Goal: Task Accomplishment & Management: Use online tool/utility

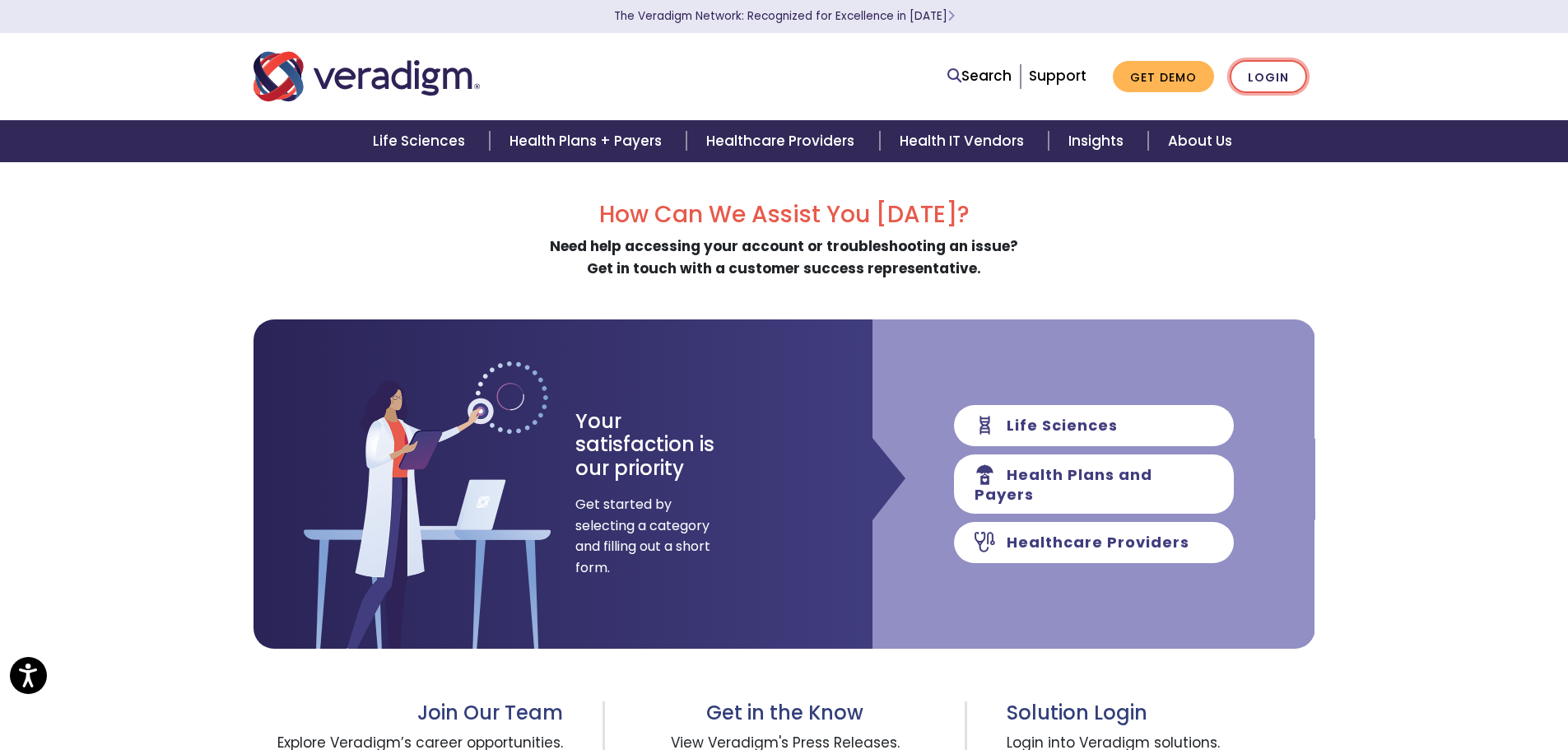
click at [1296, 72] on link "Login" at bounding box center [1268, 77] width 77 height 34
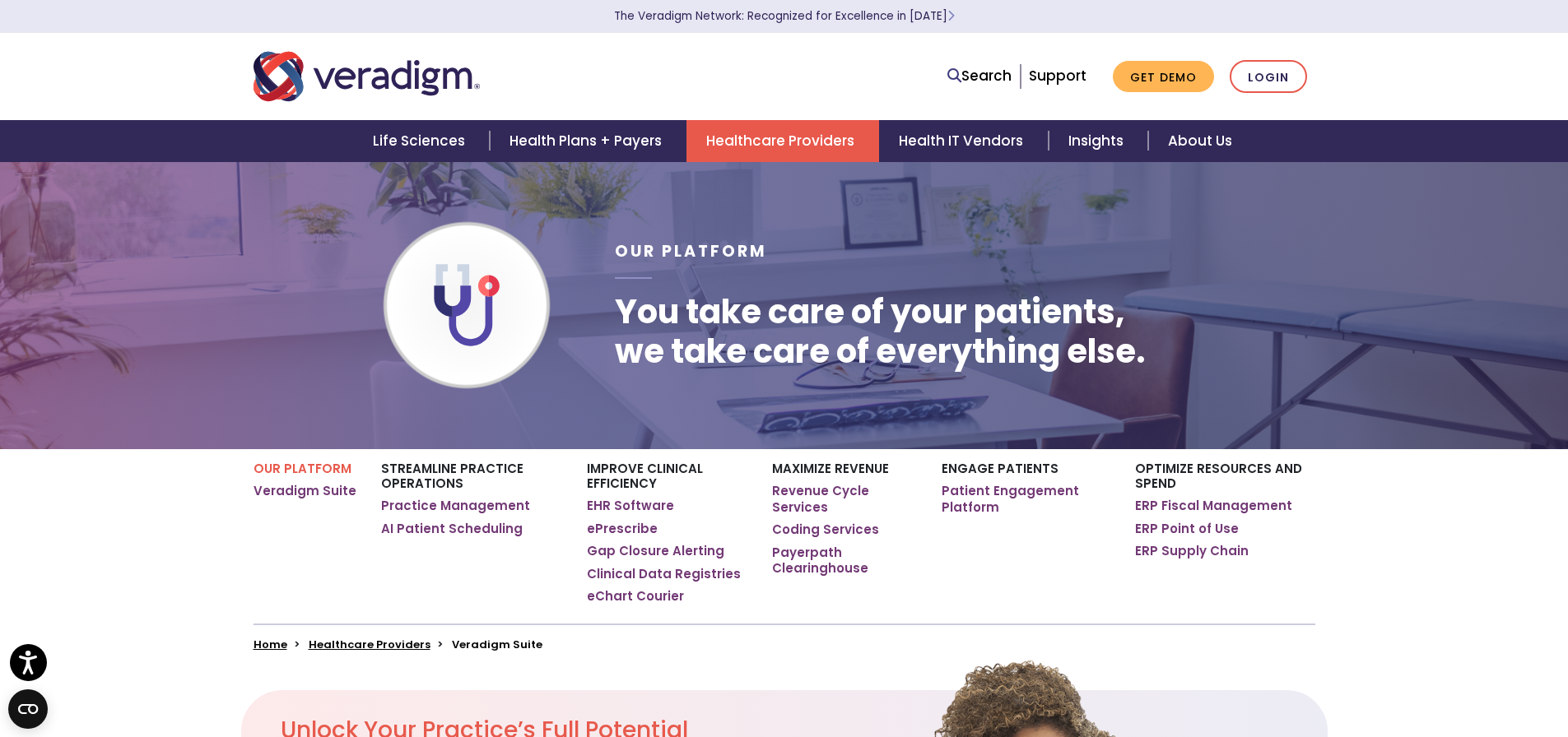
scroll to position [82, 0]
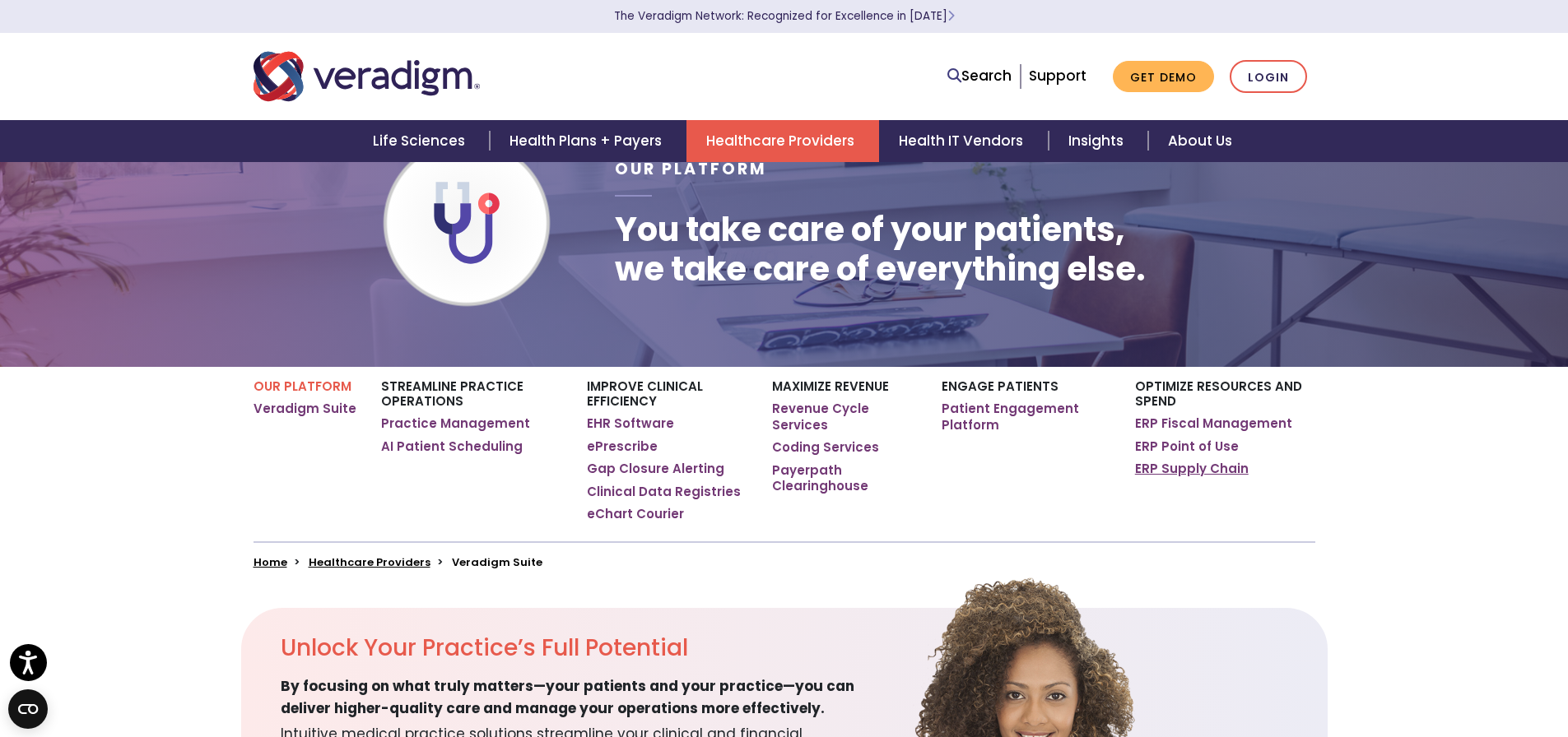
click at [1176, 468] on link "ERP Supply Chain" at bounding box center [1192, 469] width 114 height 16
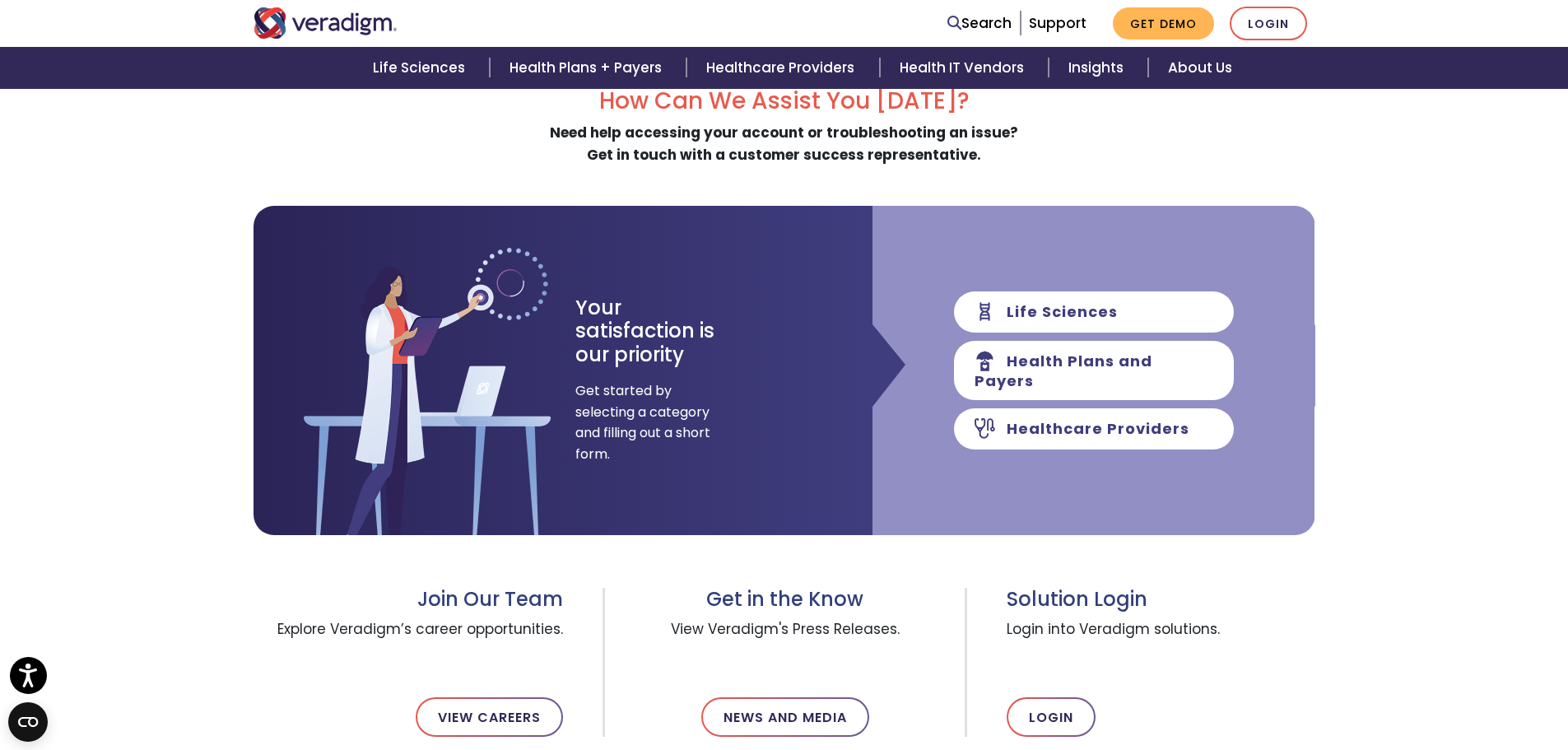
scroll to position [165, 0]
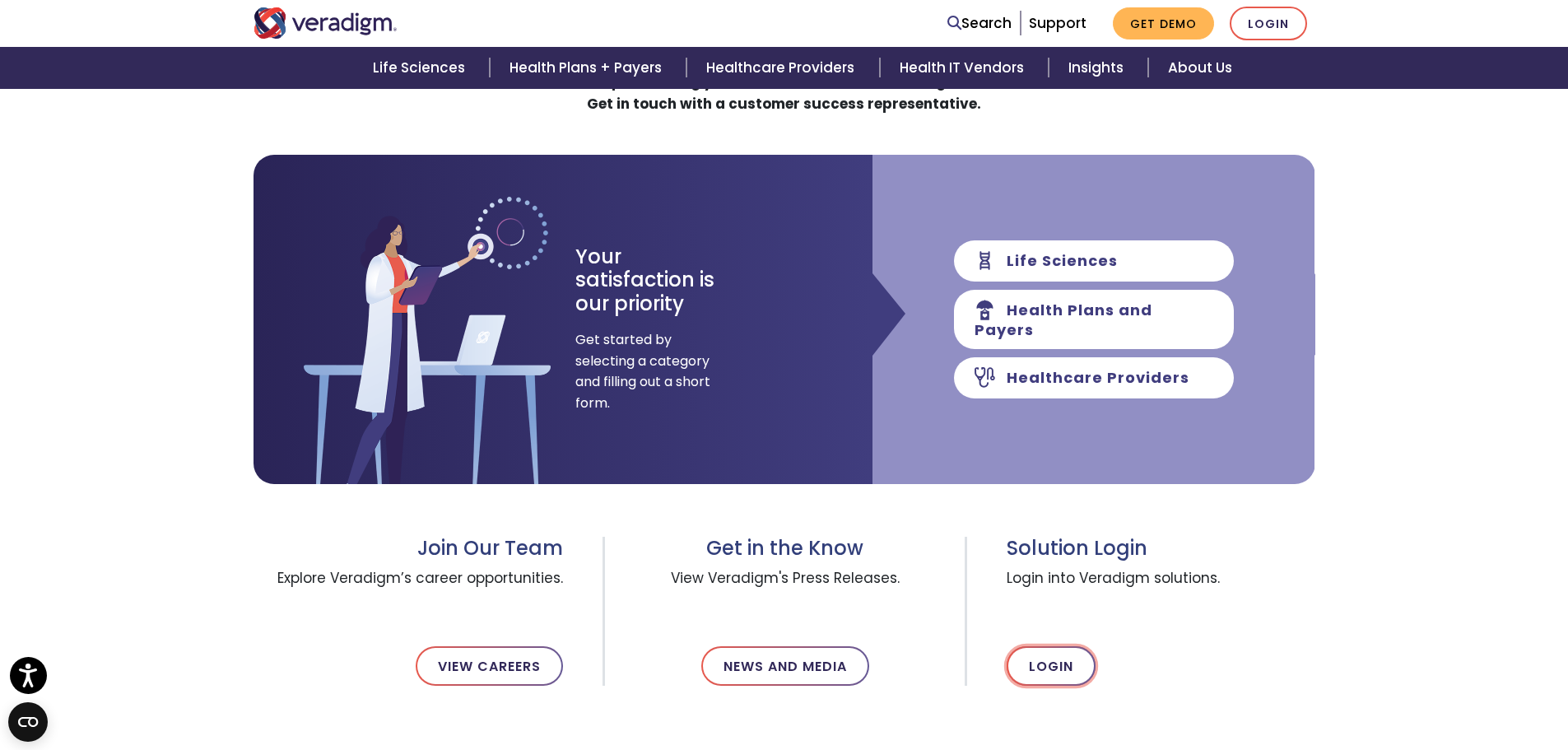
click at [1042, 667] on link "Login" at bounding box center [1051, 666] width 89 height 39
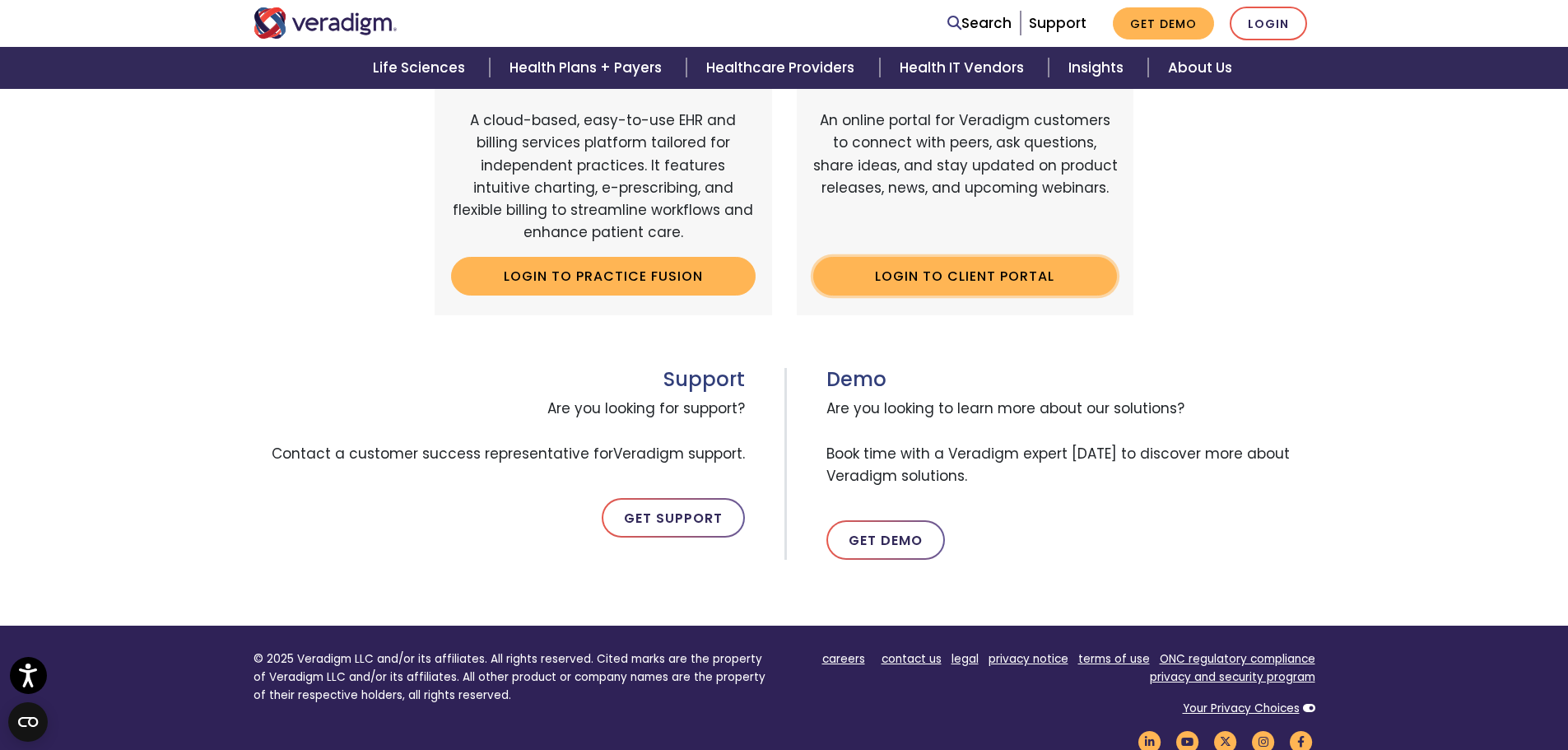
scroll to position [741, 0]
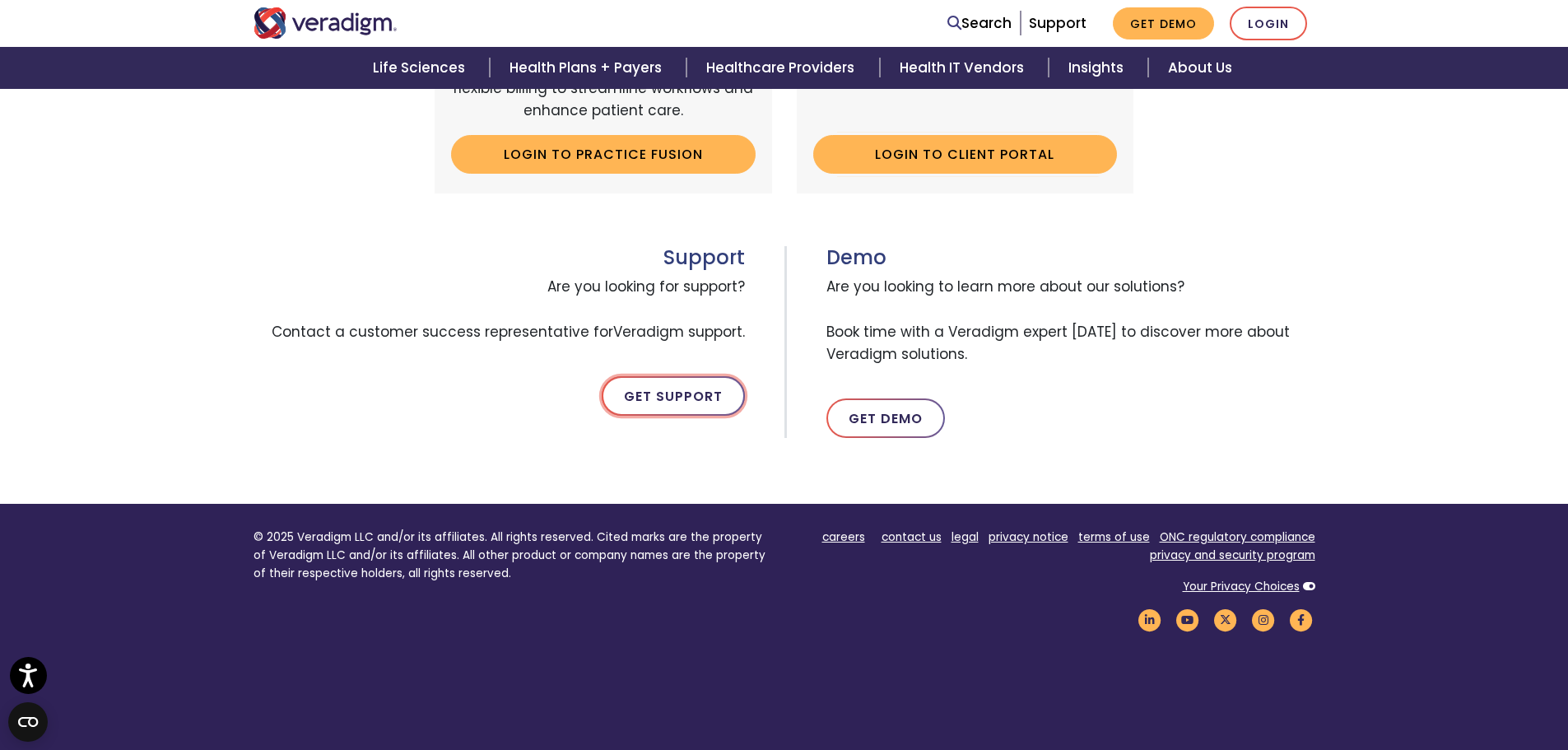
click at [695, 395] on link "Get Support" at bounding box center [673, 395] width 143 height 39
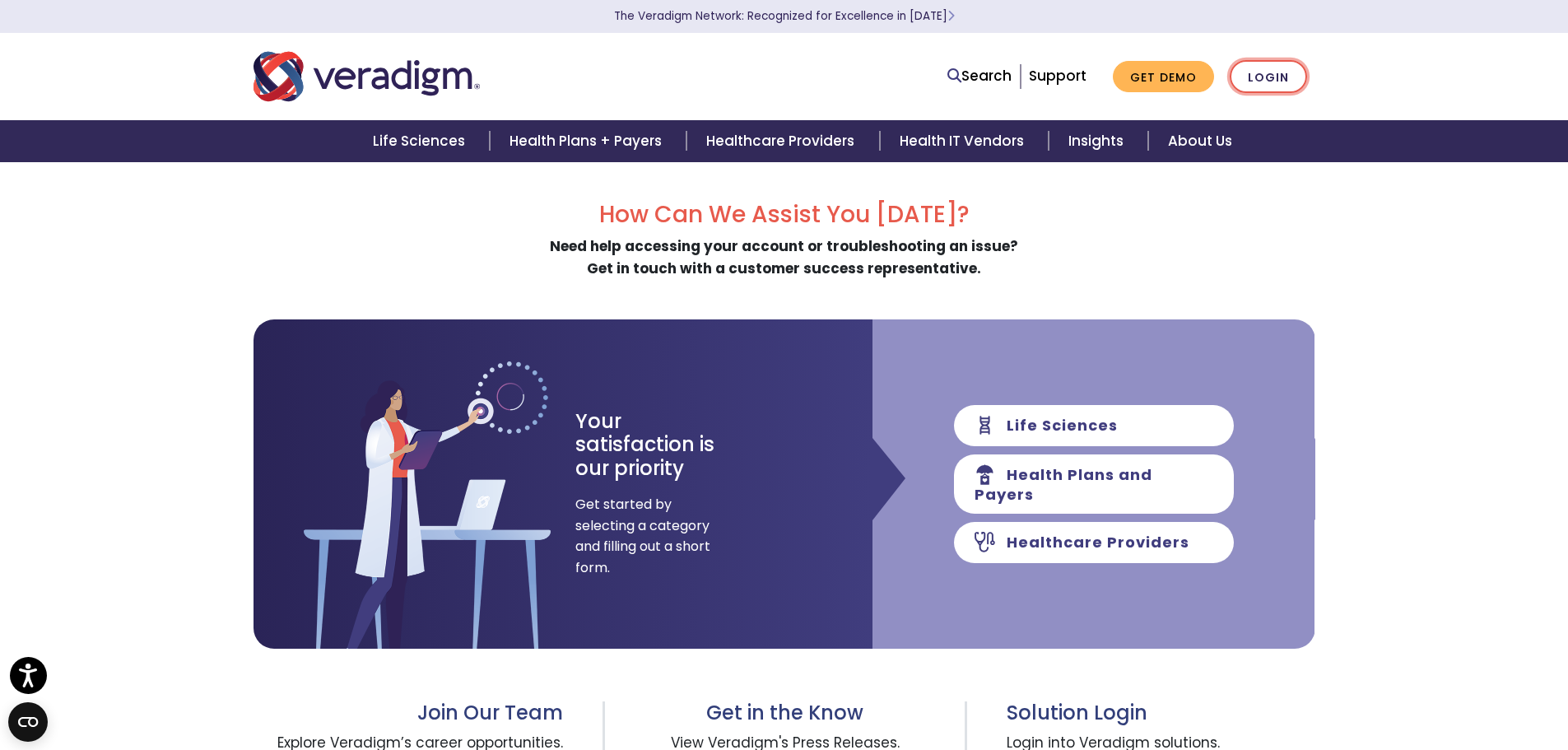
click at [1280, 67] on link "Login" at bounding box center [1268, 77] width 77 height 34
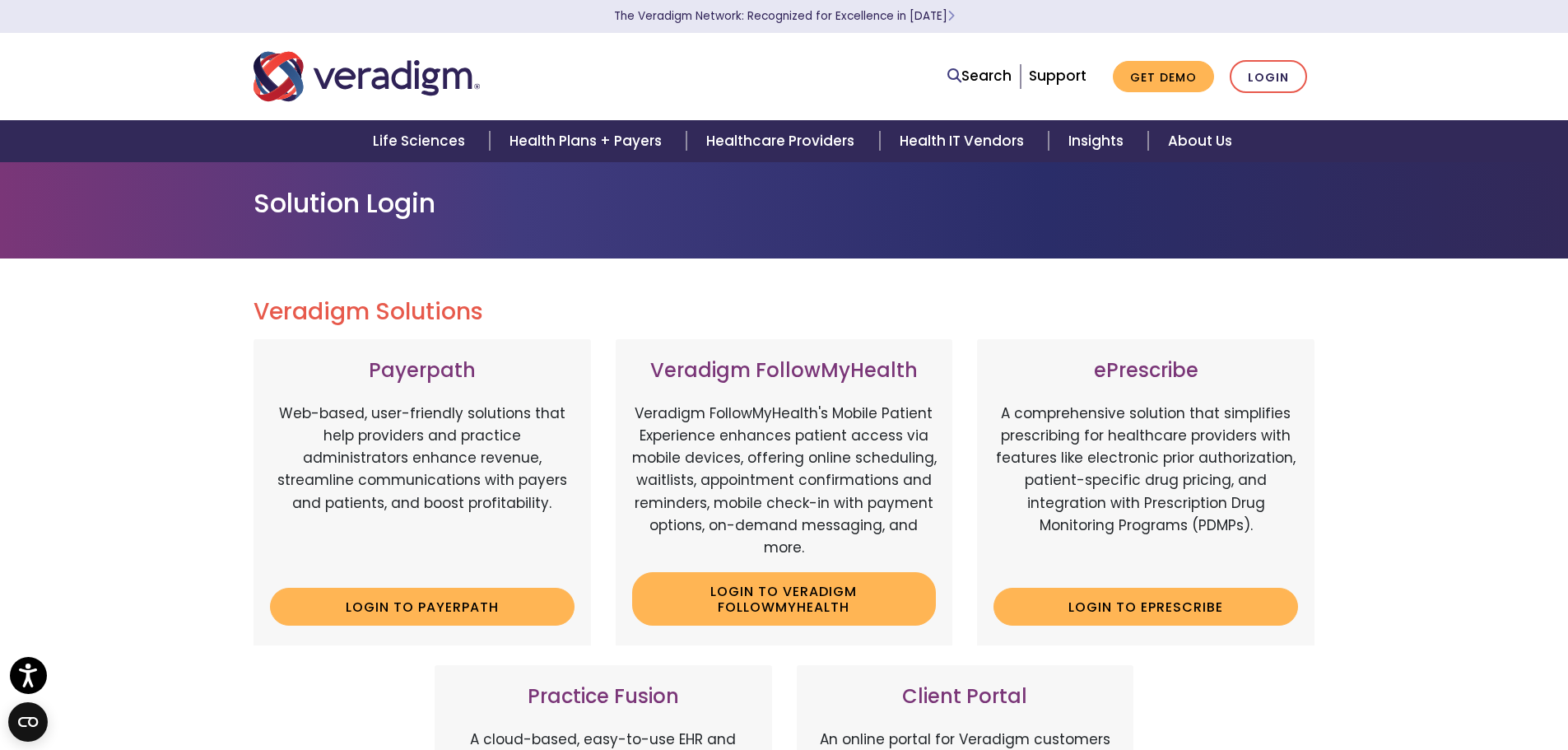
click at [1010, 287] on div "Veradigm Solutions Payerpath Web-based, user-friendly solutions that help provi…" at bounding box center [785, 751] width 1062 height 986
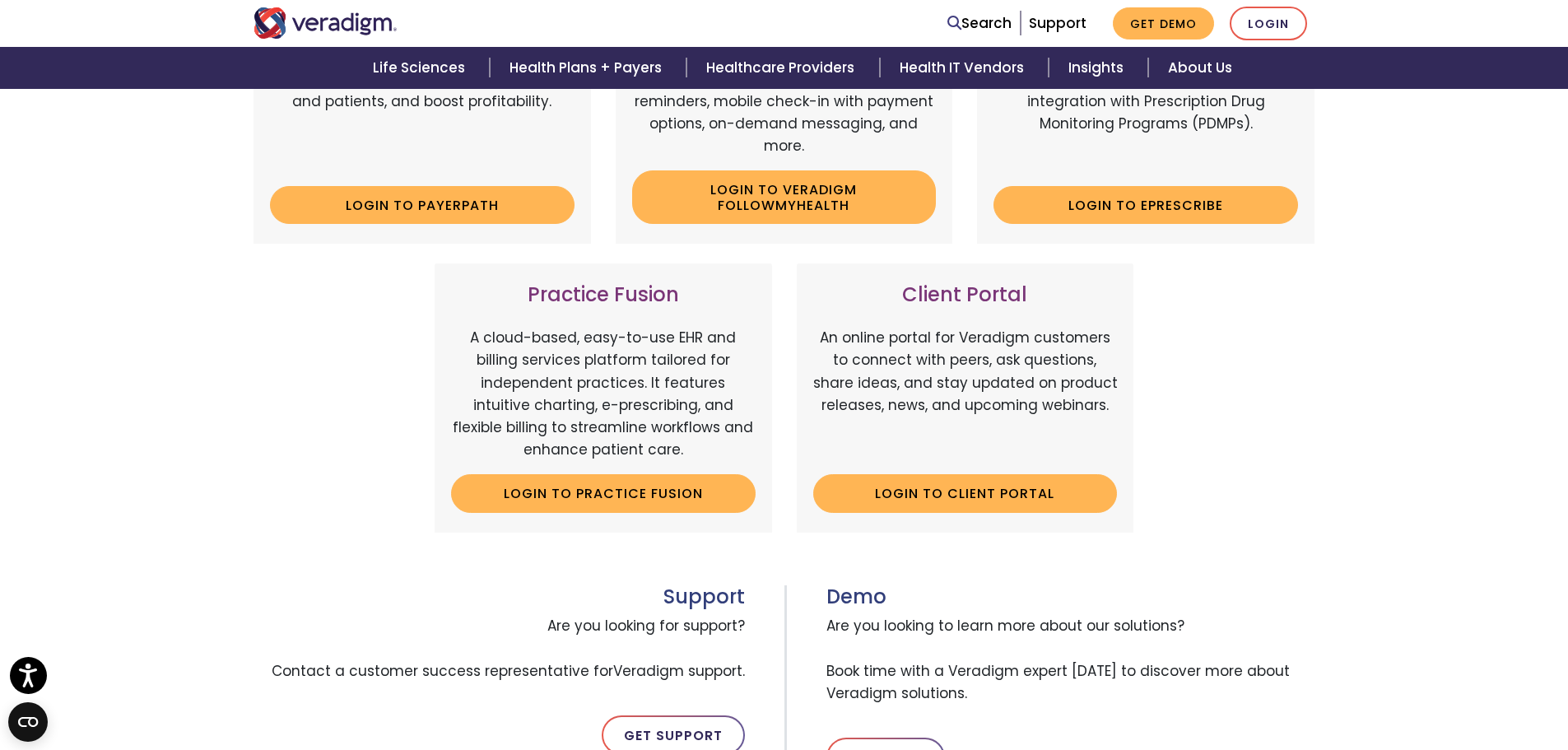
scroll to position [412, 0]
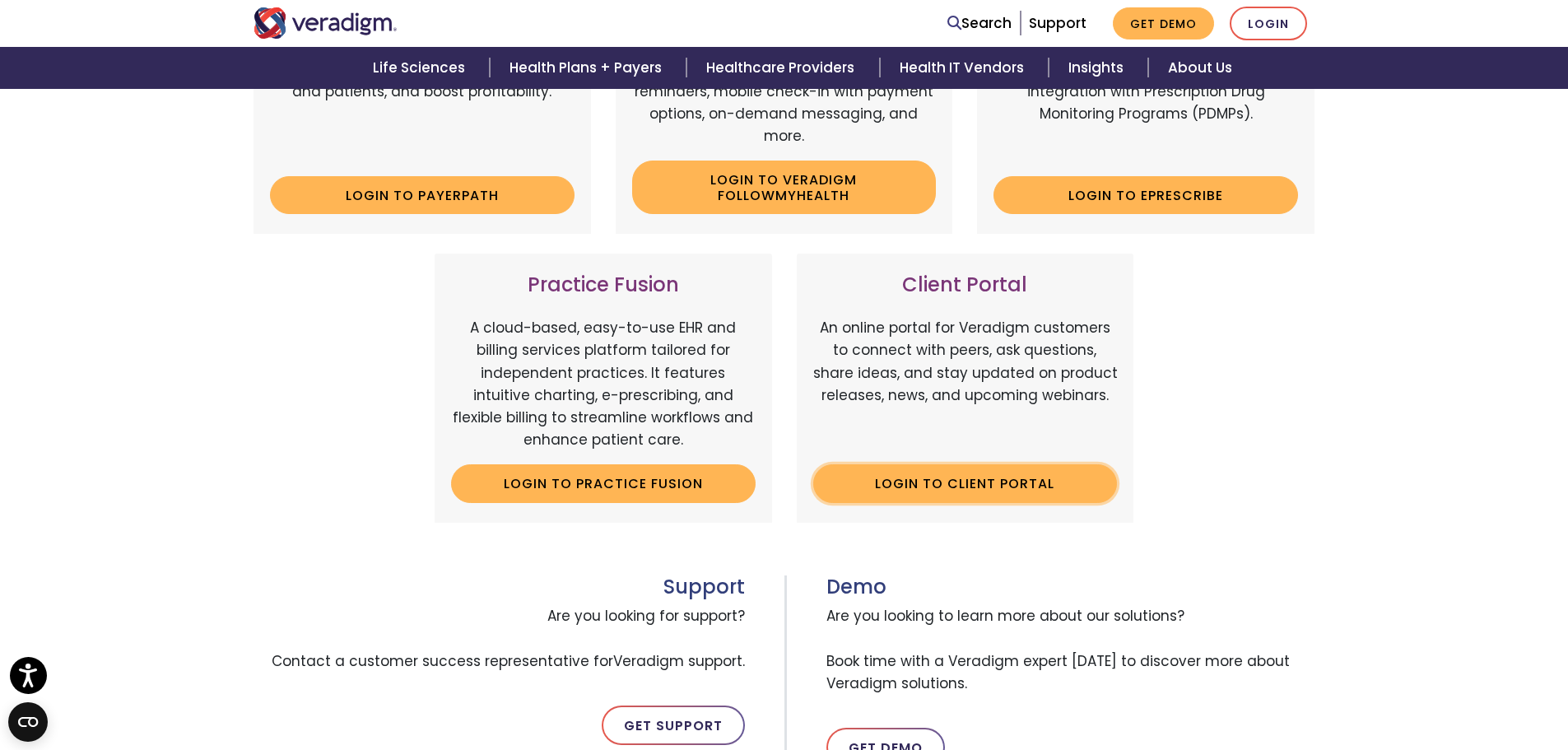
click at [975, 484] on link "Login to Client Portal" at bounding box center [966, 482] width 304 height 38
